Goal: Transaction & Acquisition: Purchase product/service

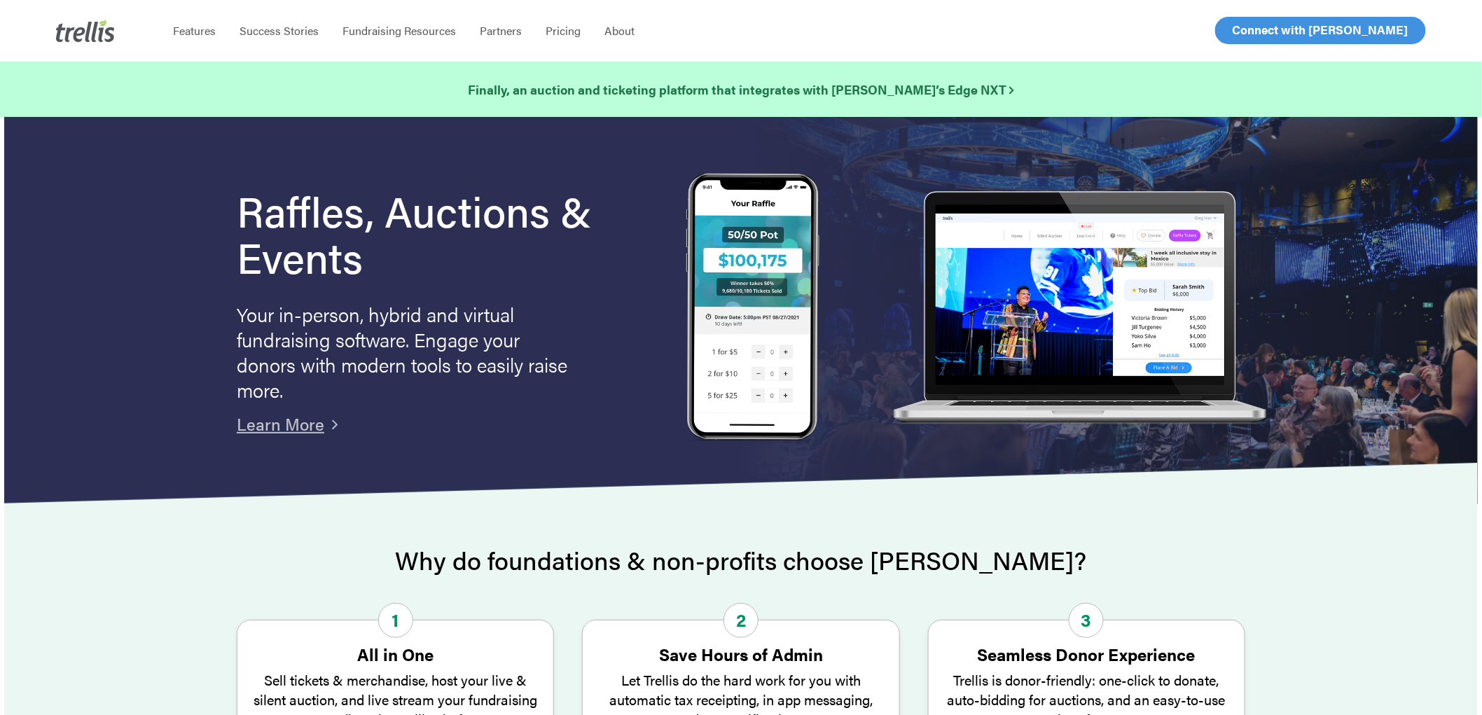
click at [1241, 36] on span "Log In" at bounding box center [1249, 30] width 34 height 17
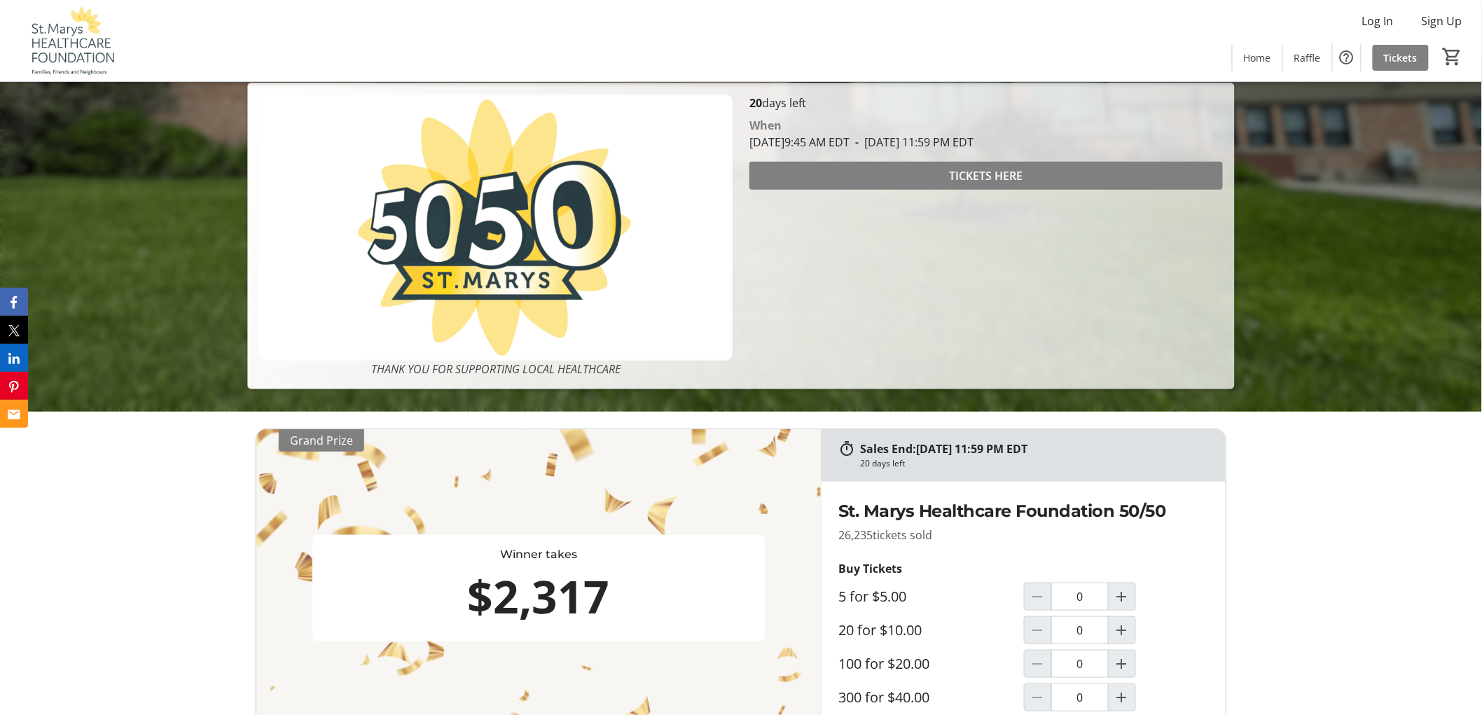
scroll to position [467, 0]
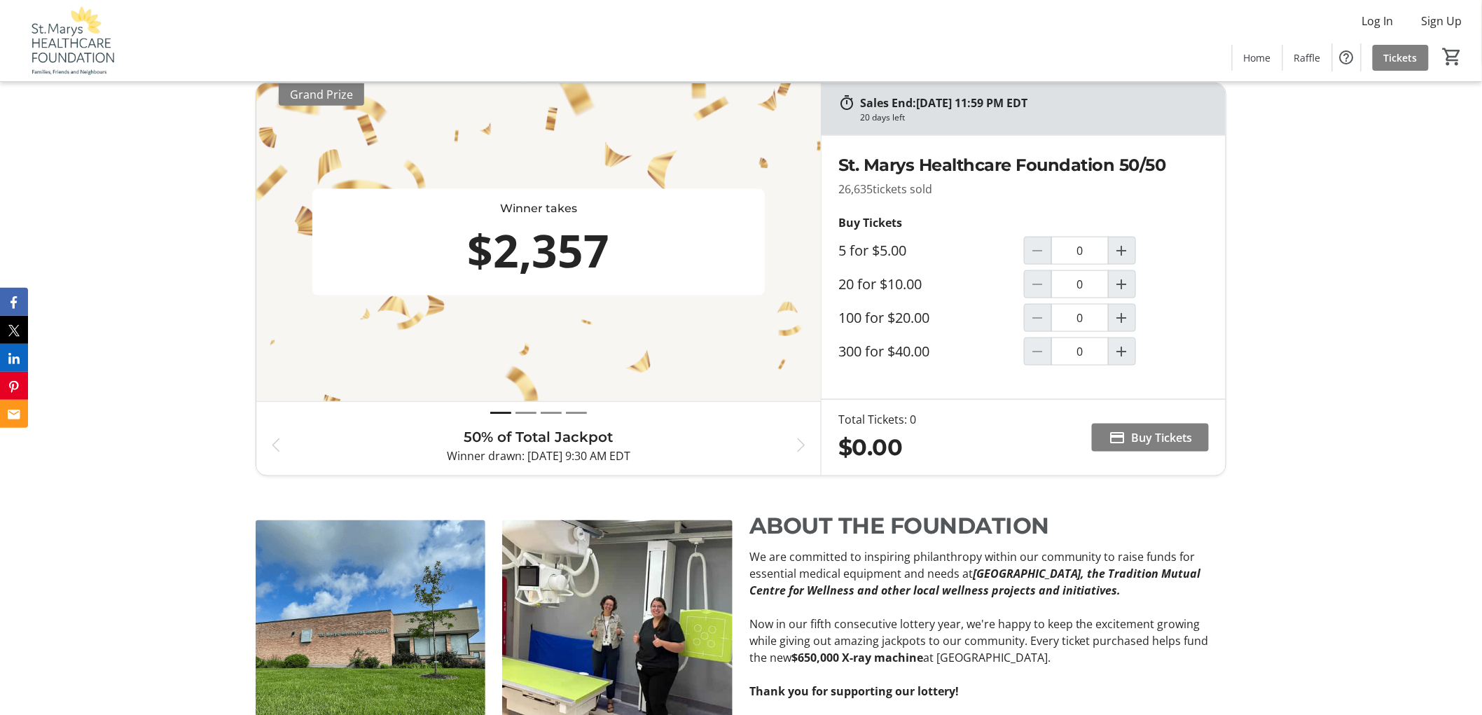
scroll to position [622, 0]
